Goal: Transaction & Acquisition: Book appointment/travel/reservation

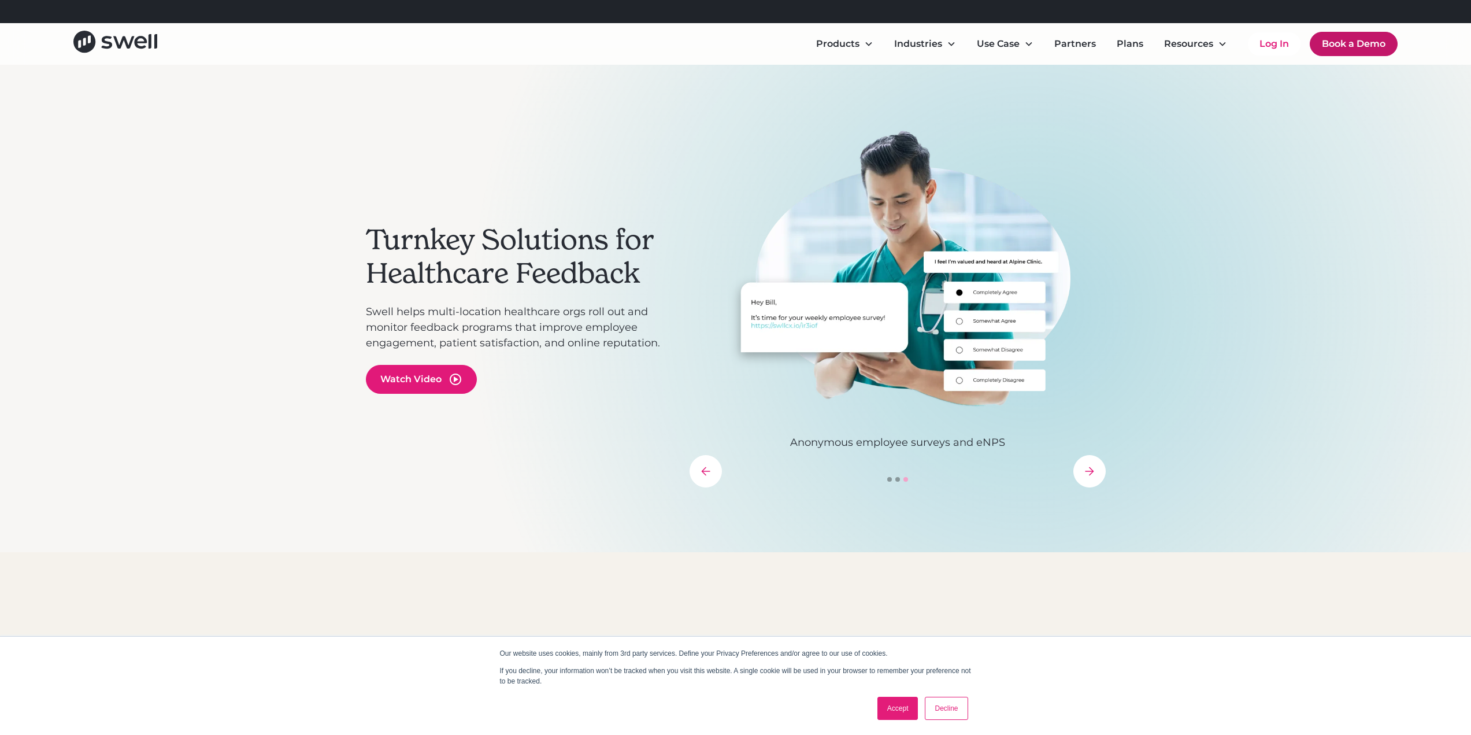
click at [1363, 46] on link "Book a Demo" at bounding box center [1354, 44] width 88 height 24
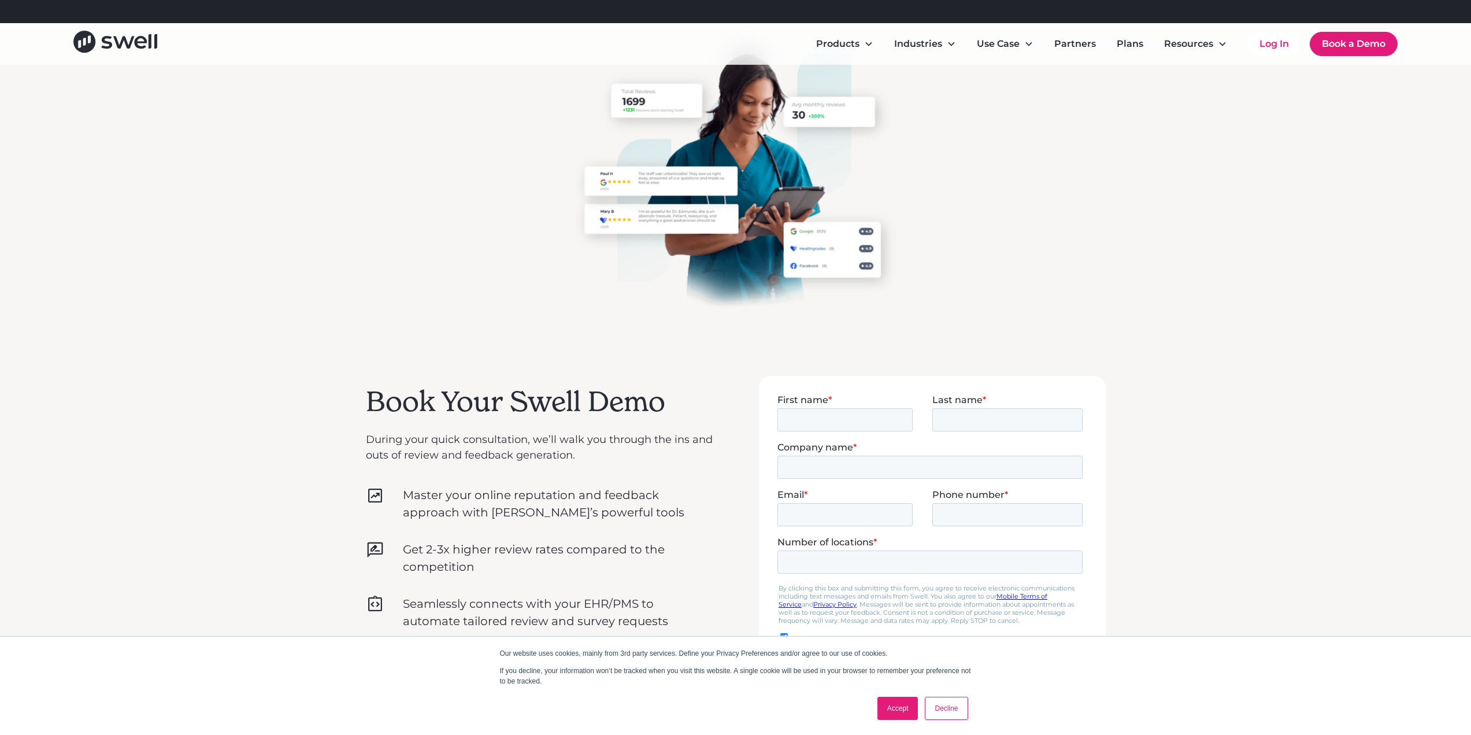
scroll to position [231, 0]
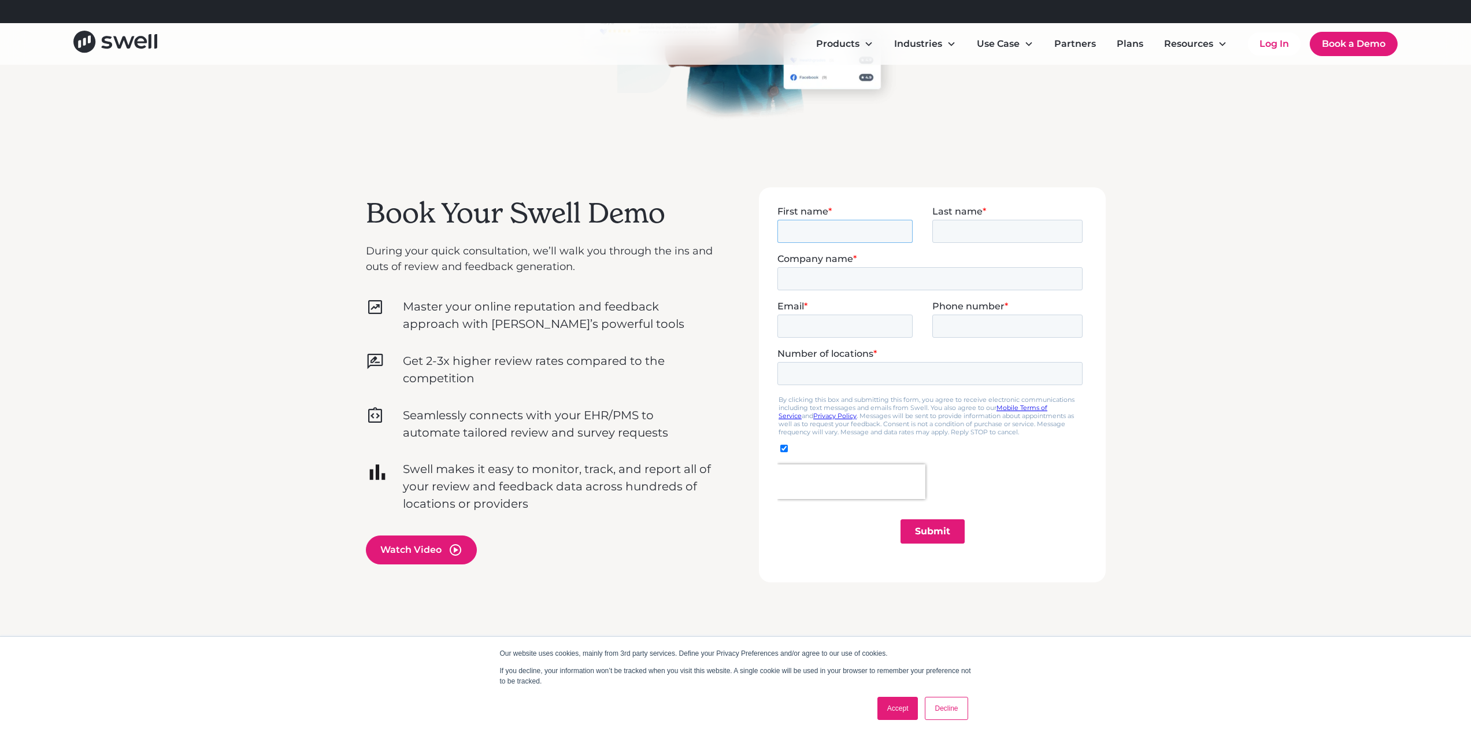
click at [887, 233] on input "First name *" at bounding box center [844, 230] width 135 height 23
type input "[PERSON_NAME]"
type input "[PERSON_NAME] DDS"
type input "[PERSON_NAME][EMAIL_ADDRESS][DOMAIN_NAME]"
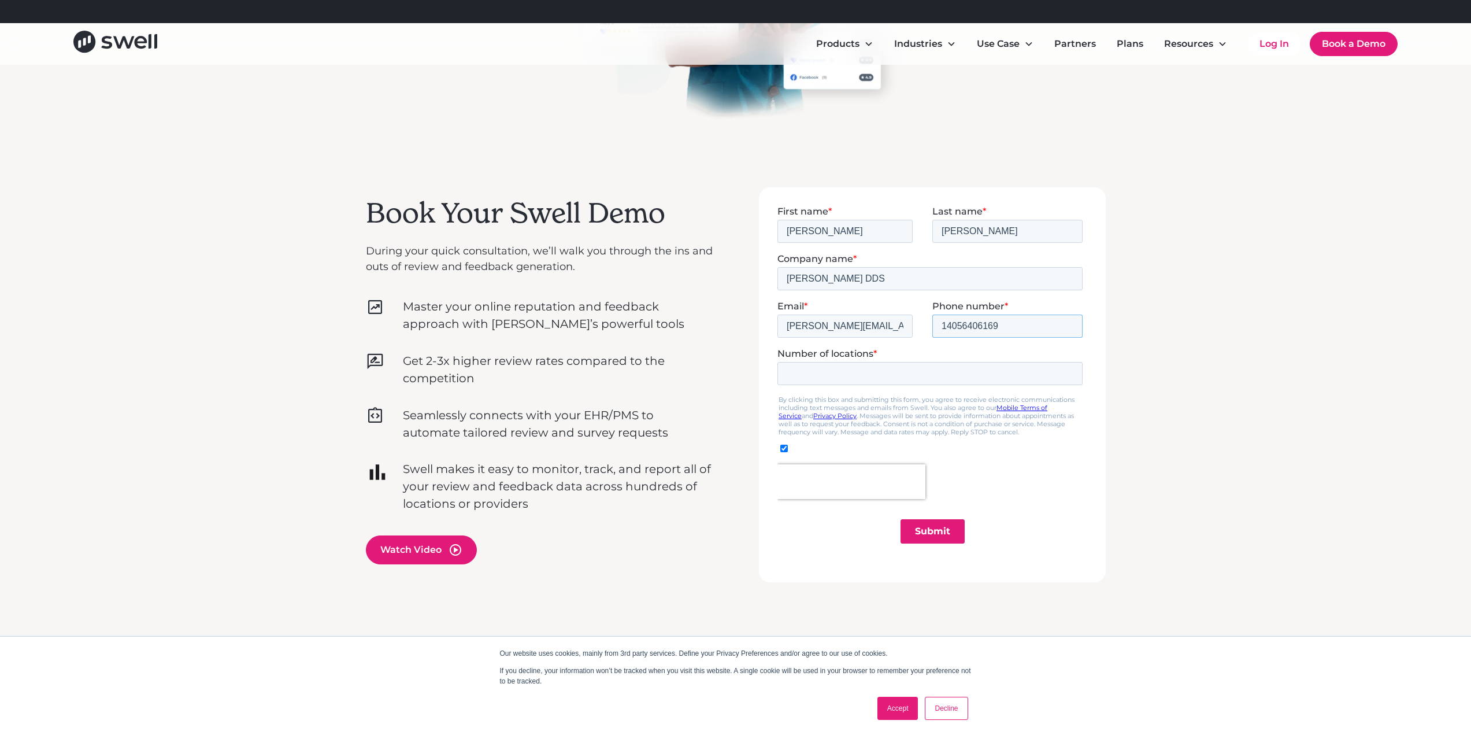
drag, startPoint x: 1049, startPoint y: 324, endPoint x: 890, endPoint y: 308, distance: 159.8
click at [891, 325] on fieldset "Email * [PERSON_NAME][EMAIL_ADDRESS][DOMAIN_NAME] Phone number * [PHONE_NUMBER]" at bounding box center [932, 323] width 310 height 47
type input "4053486161"
click at [873, 374] on input "Number of locations *" at bounding box center [929, 372] width 305 height 23
type input "1"
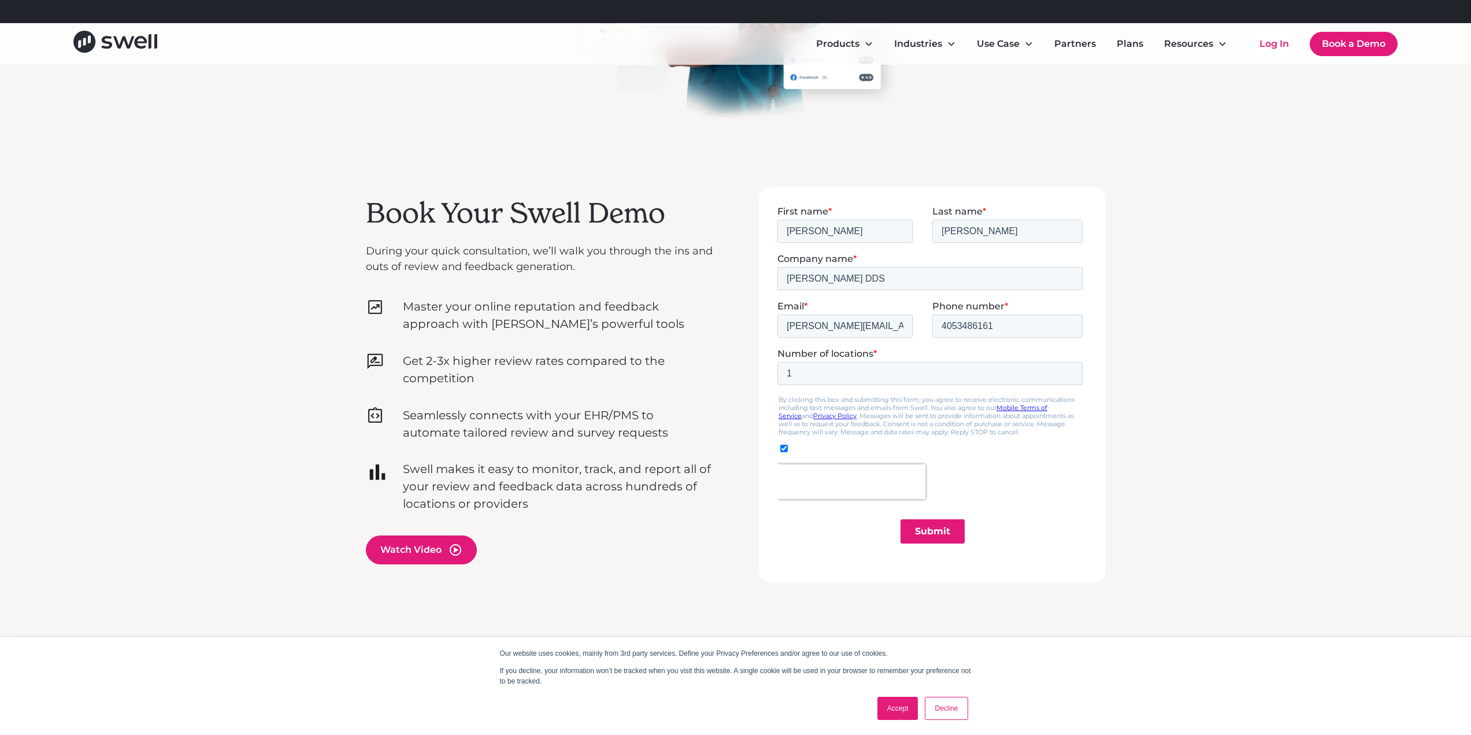
click at [930, 534] on input "Submit" at bounding box center [932, 531] width 64 height 24
